Goal: Transaction & Acquisition: Purchase product/service

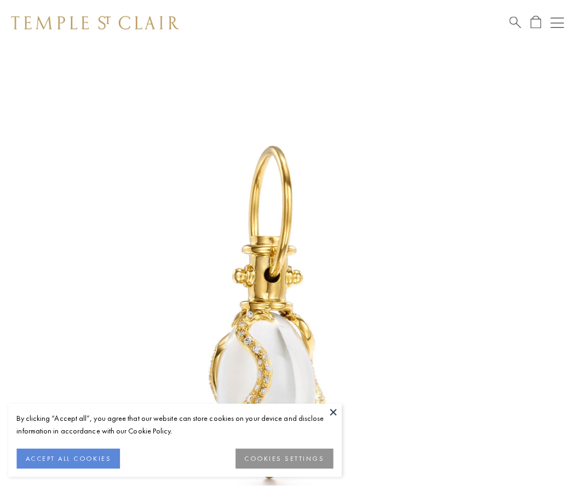
scroll to position [13, 0]
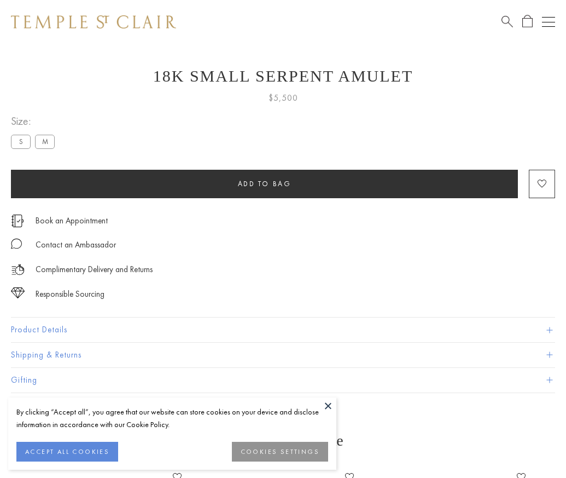
click at [264, 183] on span "Add to bag" at bounding box center [265, 183] width 54 height 9
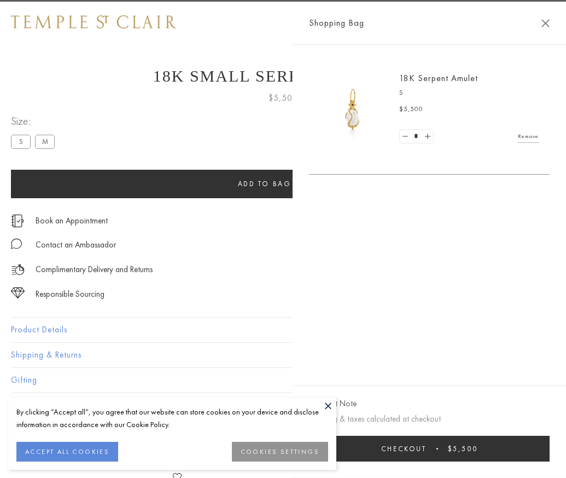
click at [548, 456] on button "Checkout $5,500" at bounding box center [429, 449] width 241 height 26
